Goal: Task Accomplishment & Management: Use online tool/utility

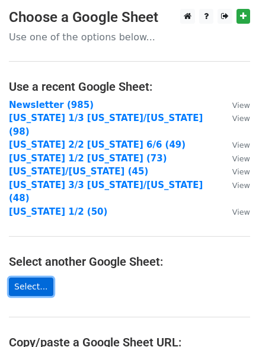
click at [38, 278] on link "Select..." at bounding box center [31, 287] width 45 height 18
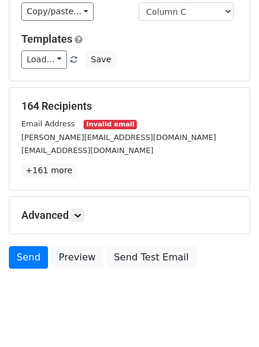
scroll to position [114, 0]
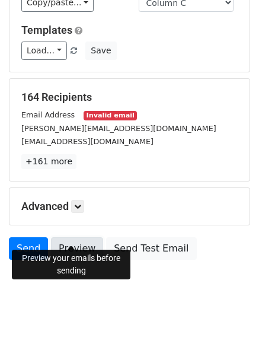
click at [83, 239] on link "Preview" at bounding box center [77, 248] width 52 height 23
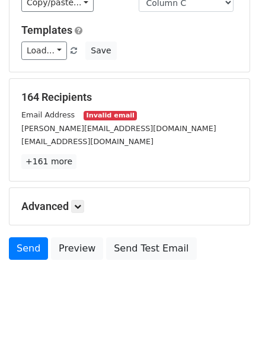
scroll to position [0, 0]
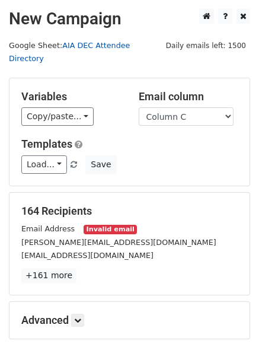
click at [94, 49] on link "AIA DEC Attendee Directory" at bounding box center [69, 52] width 121 height 23
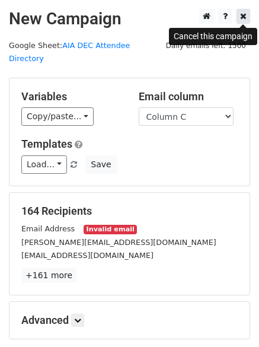
click at [245, 20] on icon at bounding box center [243, 16] width 7 height 8
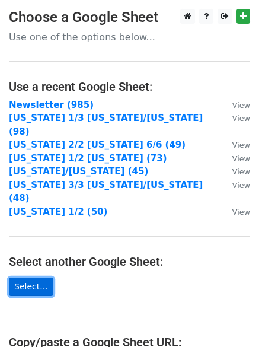
click at [35, 278] on link "Select..." at bounding box center [31, 287] width 45 height 18
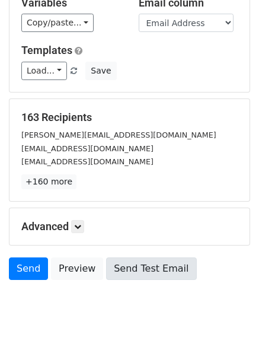
scroll to position [114, 0]
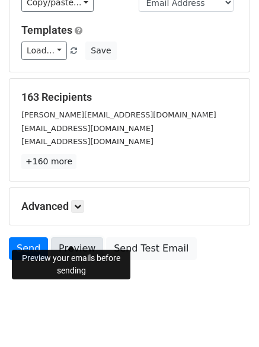
click at [83, 237] on link "Preview" at bounding box center [77, 248] width 52 height 23
click at [64, 242] on link "Preview" at bounding box center [77, 248] width 52 height 23
click at [91, 237] on link "Preview" at bounding box center [77, 248] width 52 height 23
click at [72, 238] on link "Preview" at bounding box center [77, 248] width 52 height 23
click at [60, 241] on link "Preview" at bounding box center [77, 248] width 52 height 23
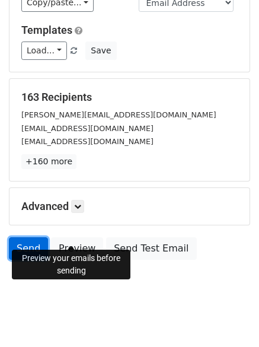
click at [20, 237] on link "Send" at bounding box center [28, 248] width 39 height 23
